Goal: Transaction & Acquisition: Purchase product/service

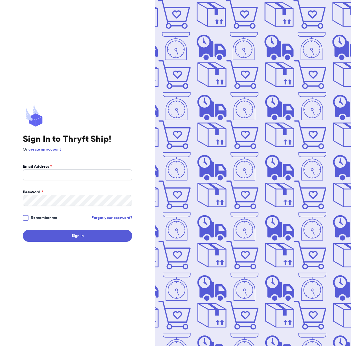
type input "[EMAIL_ADDRESS][DOMAIN_NAME]"
click at [84, 237] on button "Sign In" at bounding box center [77, 236] width 109 height 12
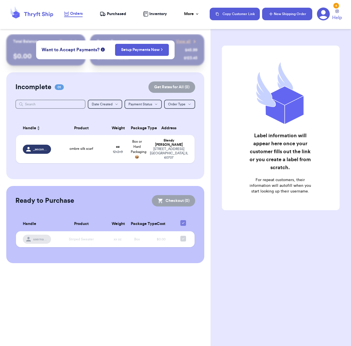
click at [282, 13] on button "New Shipping Order" at bounding box center [287, 14] width 50 height 13
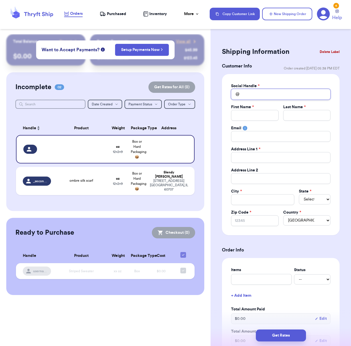
click at [252, 94] on input "Total Amount Paid" at bounding box center [280, 94] width 99 height 11
type input "j"
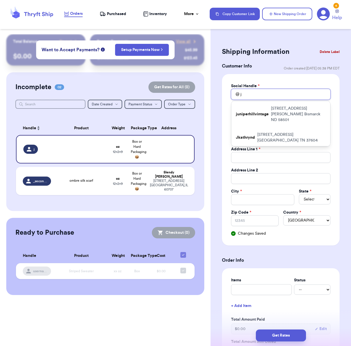
type input "jf"
type input "jfa"
type input "jfar"
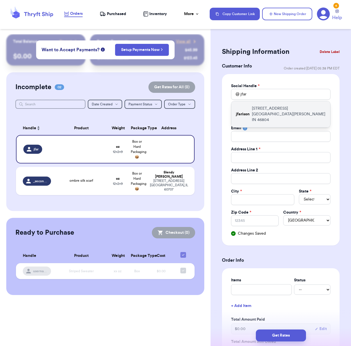
click at [246, 111] on p "jfarison" at bounding box center [243, 114] width 14 height 6
type input "jfarison"
type input "Julie"
type input "Farison"
type input "farisonj@yahoo.com"
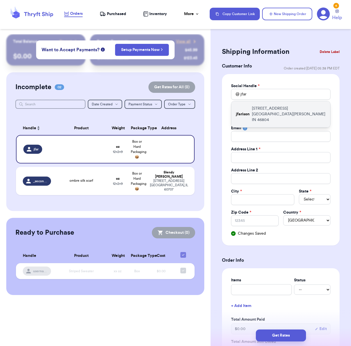
type input "9736 Woodland Rdg E"
type input "Fort Wayne"
select select "IN"
type input "46804"
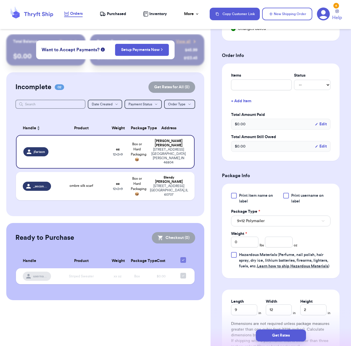
scroll to position [205, 0]
drag, startPoint x: 241, startPoint y: 244, endPoint x: 217, endPoint y: 243, distance: 24.5
click at [217, 243] on div "Shipping Information Delete Label Customer Info Order created: 10/02, 05:38 PM …" at bounding box center [281, 128] width 140 height 599
type input "1"
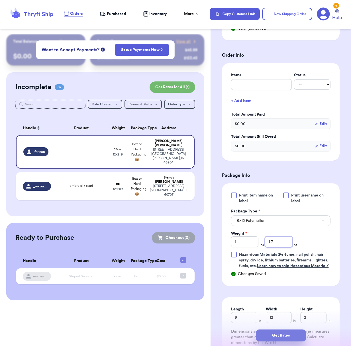
type input "1.7"
click at [281, 333] on button "Get Rates" at bounding box center [281, 336] width 50 height 12
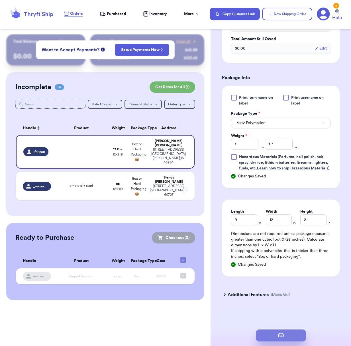
scroll to position [0, 0]
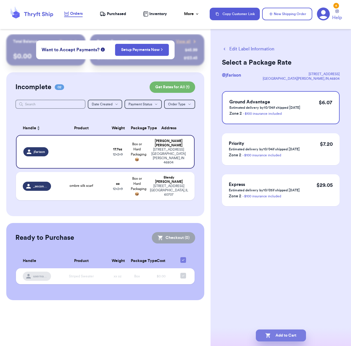
click at [283, 336] on button "Add to Cart" at bounding box center [281, 336] width 50 height 12
checkbox input "true"
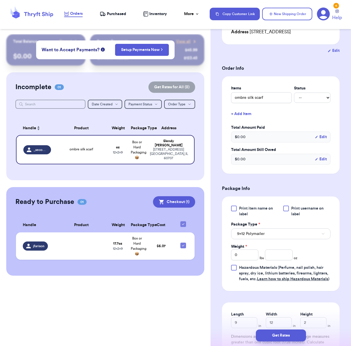
scroll to position [115, 0]
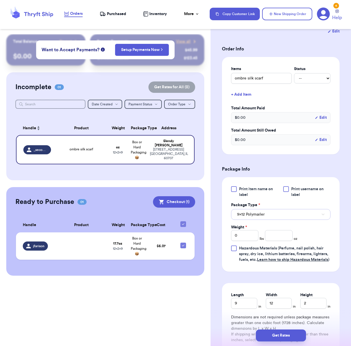
click at [252, 215] on span "9x12 Polymailer" at bounding box center [251, 215] width 28 height 6
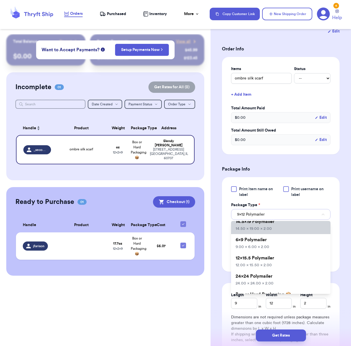
scroll to position [26, 0]
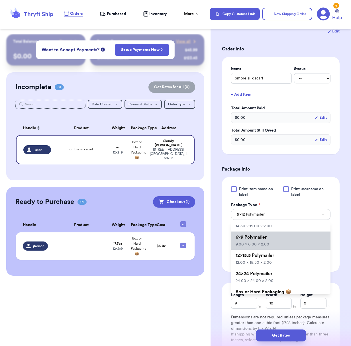
click at [255, 242] on li "6x9 Polymailer 9.00 x 6.00 x 2.00" at bounding box center [280, 241] width 99 height 18
type input "6"
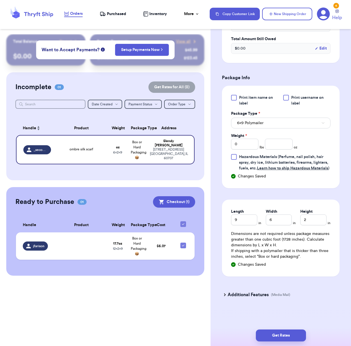
scroll to position [214, 0]
click at [277, 141] on input "number" at bounding box center [278, 144] width 27 height 11
type input "2.3"
click at [287, 338] on button "Get Rates" at bounding box center [281, 336] width 50 height 12
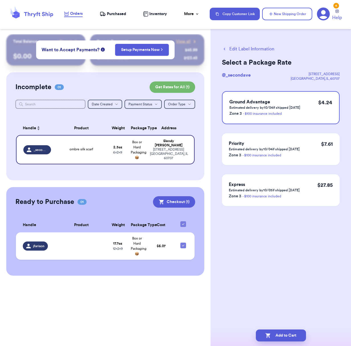
scroll to position [0, 0]
click at [289, 336] on button "Add to Cart" at bounding box center [281, 336] width 50 height 12
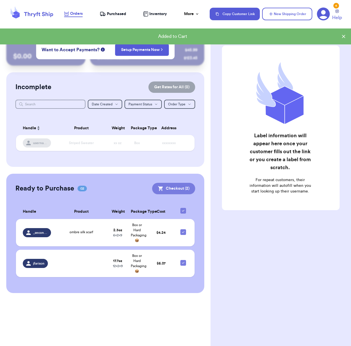
click at [168, 189] on button "Checkout ( 2 )" at bounding box center [173, 188] width 43 height 11
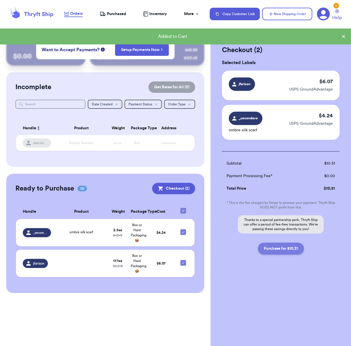
click at [290, 249] on button "Purchase for $10.31" at bounding box center [281, 249] width 46 height 12
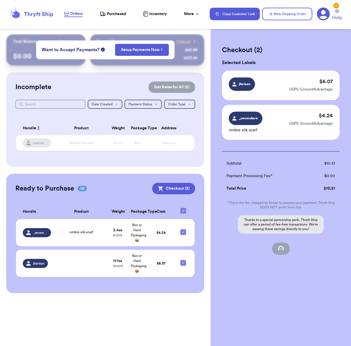
checkbox input "true"
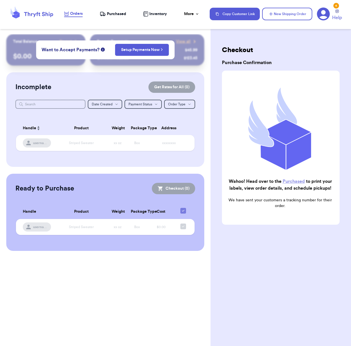
click at [112, 16] on span "Purchased" at bounding box center [116, 14] width 19 height 6
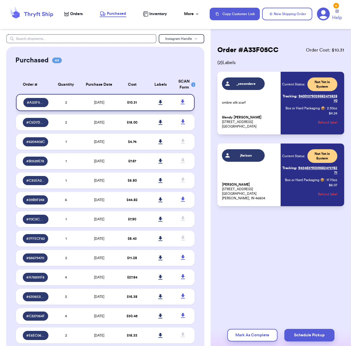
click at [158, 101] on icon at bounding box center [160, 102] width 4 height 5
